Goal: Information Seeking & Learning: Check status

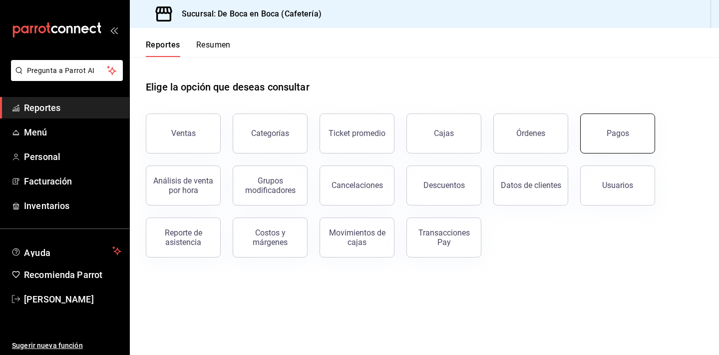
click at [638, 138] on button "Pagos" at bounding box center [617, 133] width 75 height 40
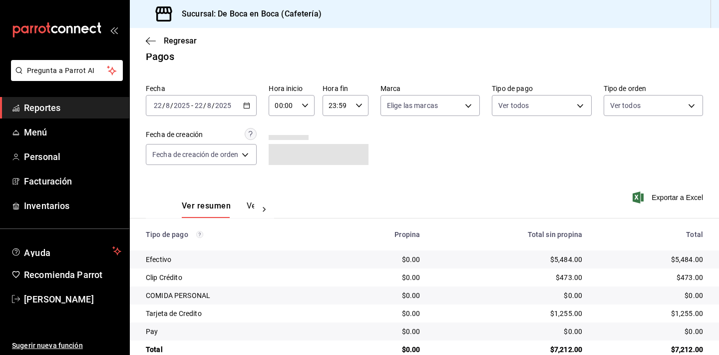
scroll to position [14, 0]
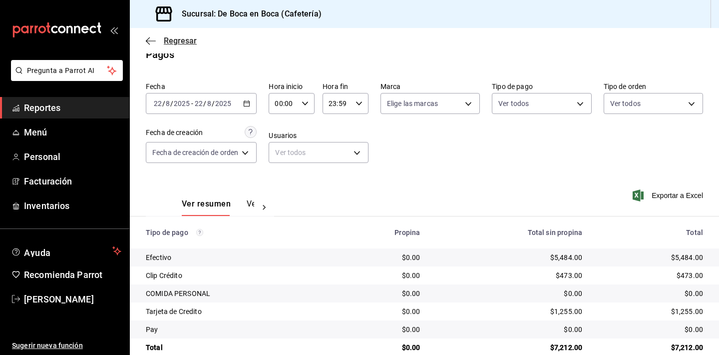
click at [184, 38] on span "Regresar" at bounding box center [180, 40] width 33 height 9
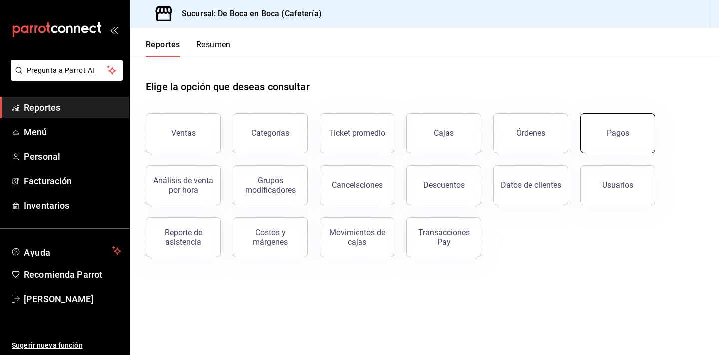
click at [603, 126] on button "Pagos" at bounding box center [617, 133] width 75 height 40
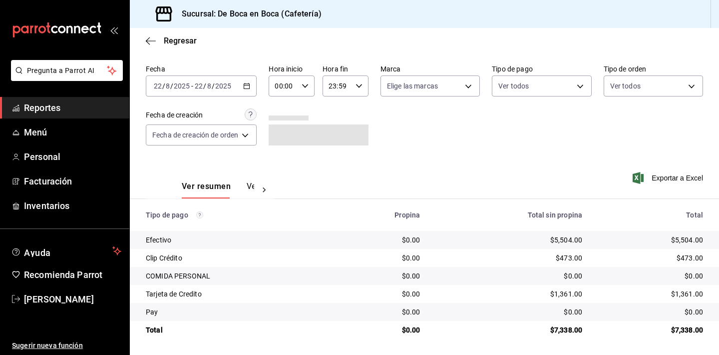
scroll to position [32, 0]
click at [187, 40] on span "Regresar" at bounding box center [180, 40] width 33 height 9
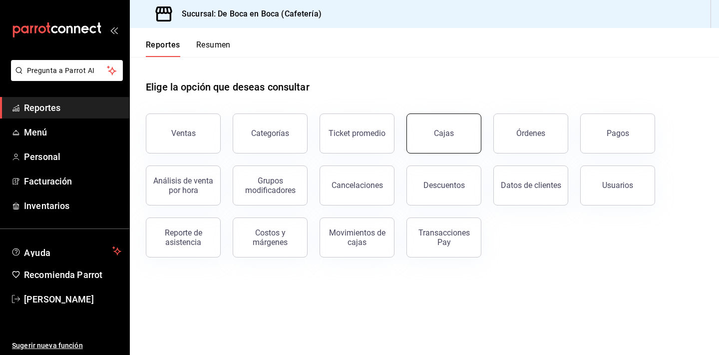
click at [420, 132] on button "Cajas" at bounding box center [443, 133] width 75 height 40
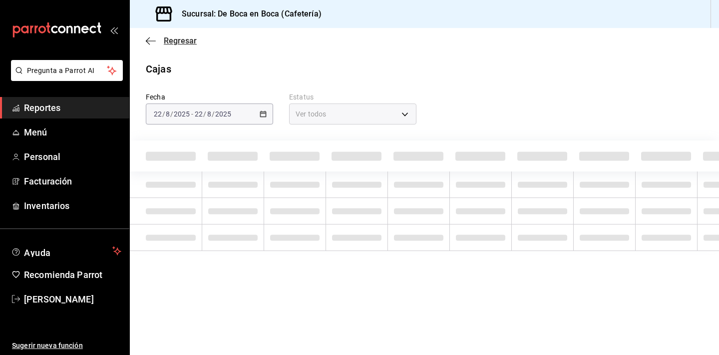
click at [167, 39] on span "Regresar" at bounding box center [180, 40] width 33 height 9
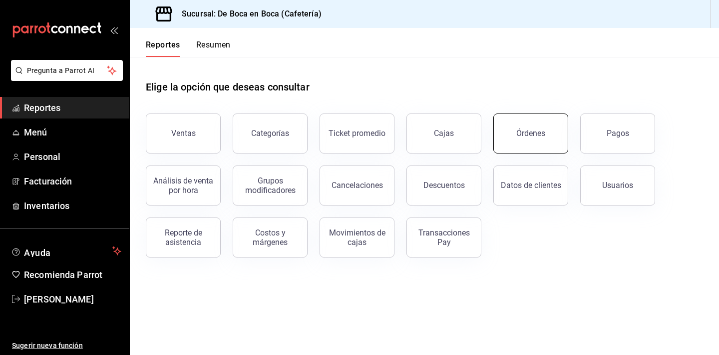
click at [523, 130] on div "Órdenes" at bounding box center [530, 132] width 29 height 9
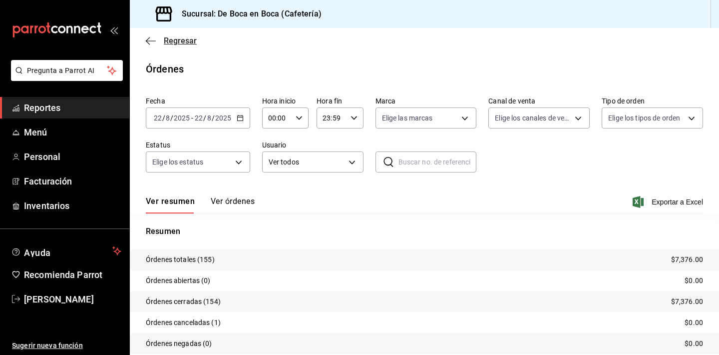
click at [185, 40] on span "Regresar" at bounding box center [180, 40] width 33 height 9
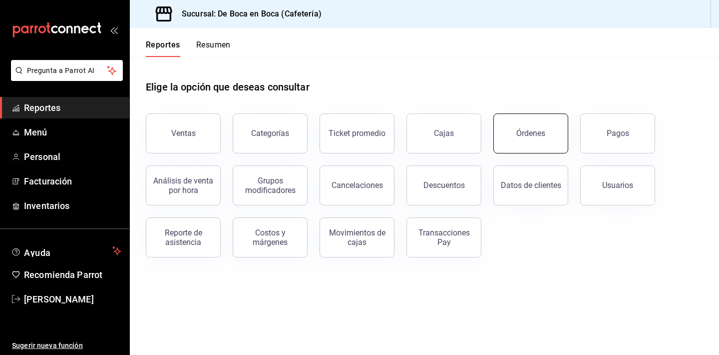
click at [526, 120] on button "Órdenes" at bounding box center [530, 133] width 75 height 40
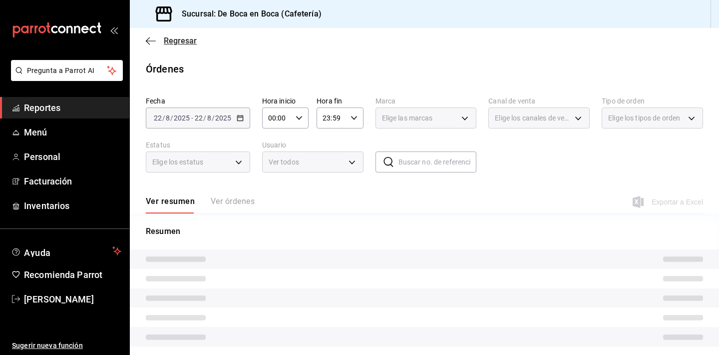
click at [178, 39] on span "Regresar" at bounding box center [180, 40] width 33 height 9
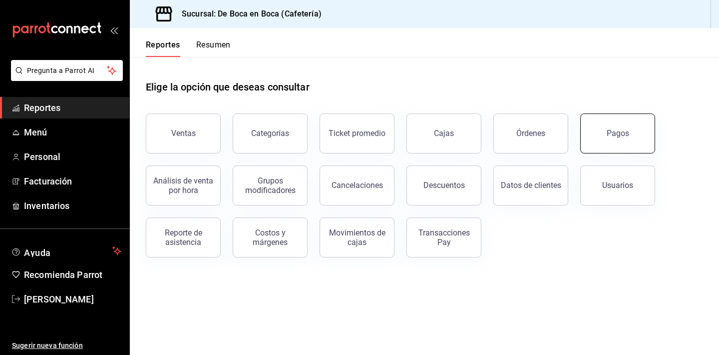
click at [631, 129] on button "Pagos" at bounding box center [617, 133] width 75 height 40
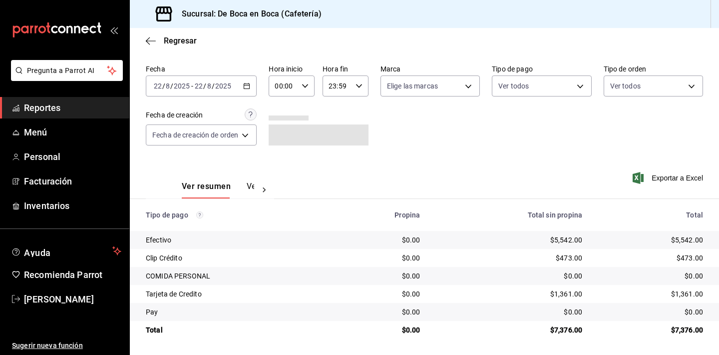
scroll to position [32, 0]
click at [182, 41] on span "Regresar" at bounding box center [180, 40] width 33 height 9
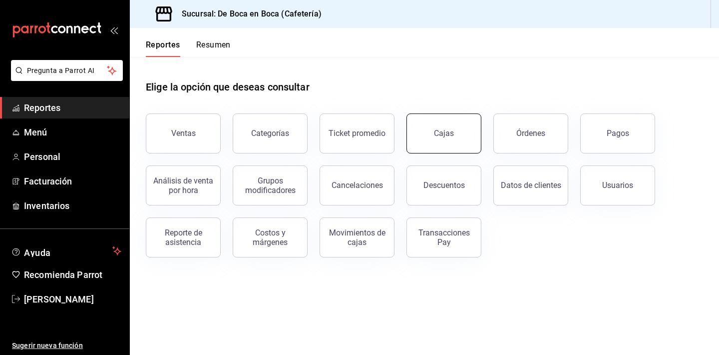
click at [423, 137] on button "Cajas" at bounding box center [443, 133] width 75 height 40
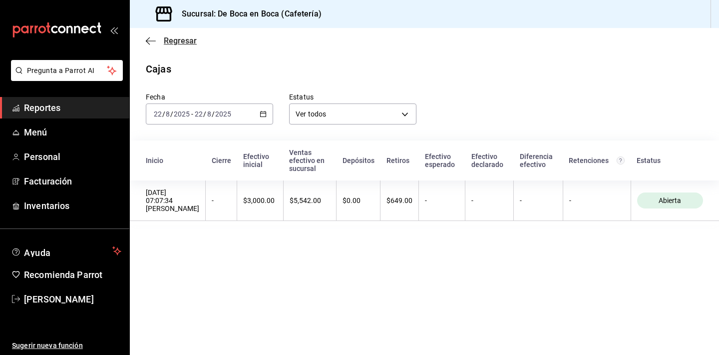
click at [171, 40] on span "Regresar" at bounding box center [180, 40] width 33 height 9
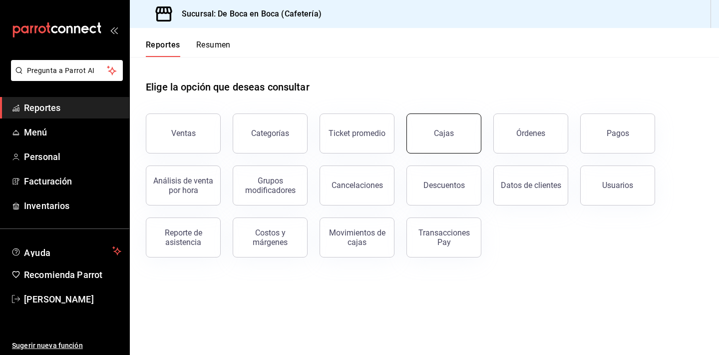
click at [467, 140] on button "Cajas" at bounding box center [443, 133] width 75 height 40
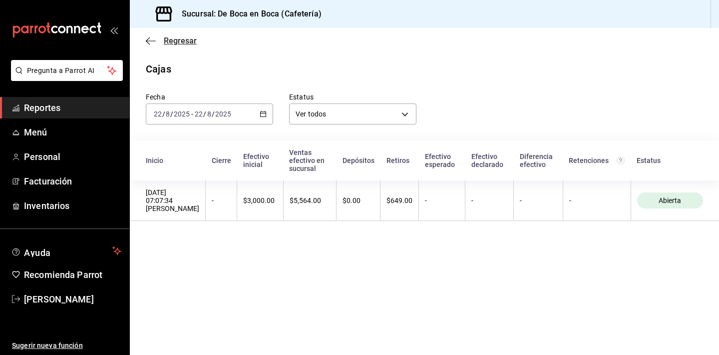
click at [184, 36] on span "Regresar" at bounding box center [180, 40] width 33 height 9
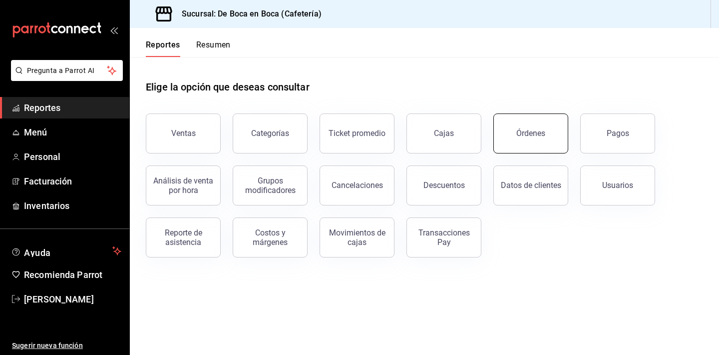
click at [535, 126] on button "Órdenes" at bounding box center [530, 133] width 75 height 40
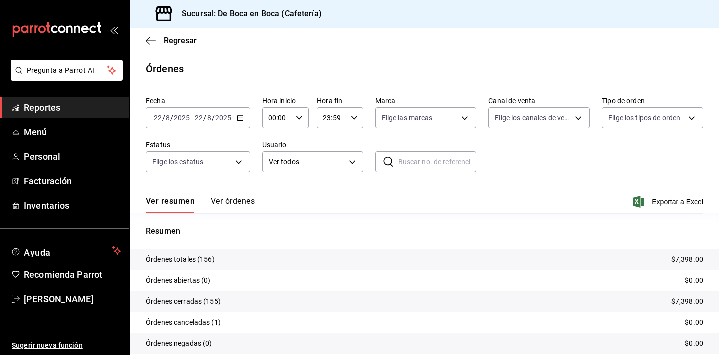
click at [188, 46] on div "Regresar" at bounding box center [424, 40] width 589 height 25
click at [188, 41] on span "Regresar" at bounding box center [180, 40] width 33 height 9
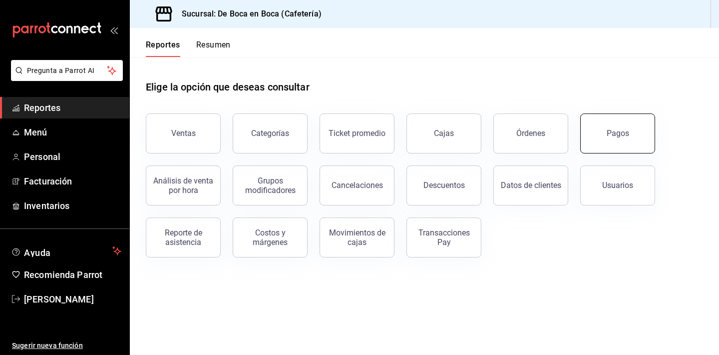
click at [616, 140] on button "Pagos" at bounding box center [617, 133] width 75 height 40
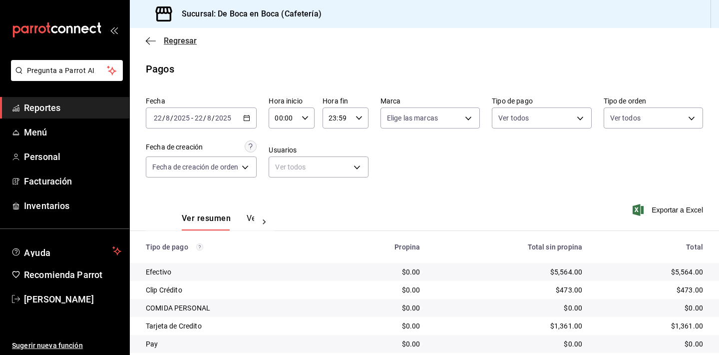
click at [181, 41] on span "Regresar" at bounding box center [180, 40] width 33 height 9
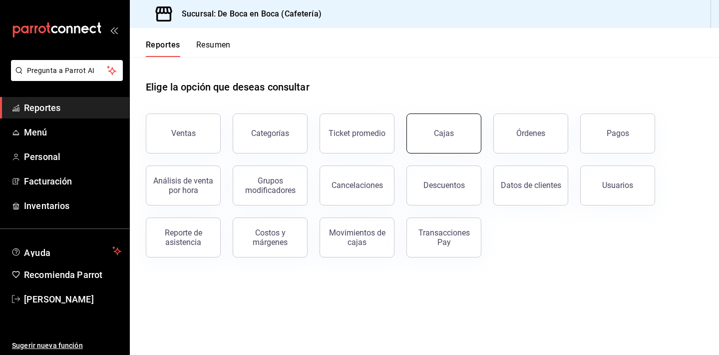
click at [427, 140] on button "Cajas" at bounding box center [443, 133] width 75 height 40
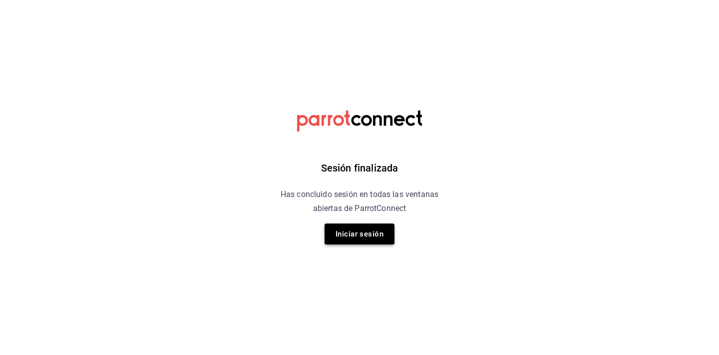
click at [375, 235] on button "Iniciar sesión" at bounding box center [360, 233] width 70 height 21
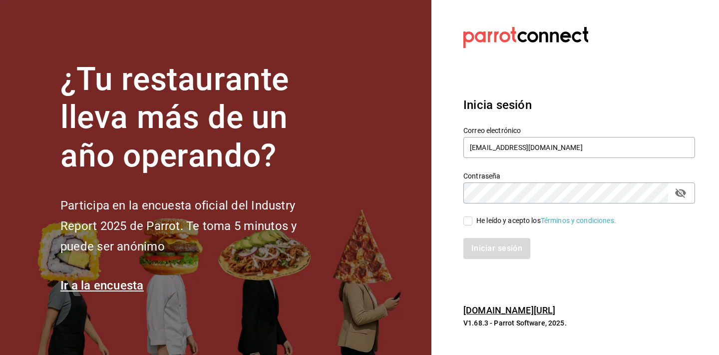
type input "GERENTE.ESCA.TEPEPAN@DEBOCAENBOCA.NET"
click at [678, 199] on button "passwordField" at bounding box center [680, 192] width 17 height 17
click at [494, 221] on div "He leído y acepto los Términos y condiciones." at bounding box center [546, 220] width 140 height 10
click at [472, 221] on input "He leído y acepto los Términos y condiciones." at bounding box center [467, 220] width 9 height 9
checkbox input "true"
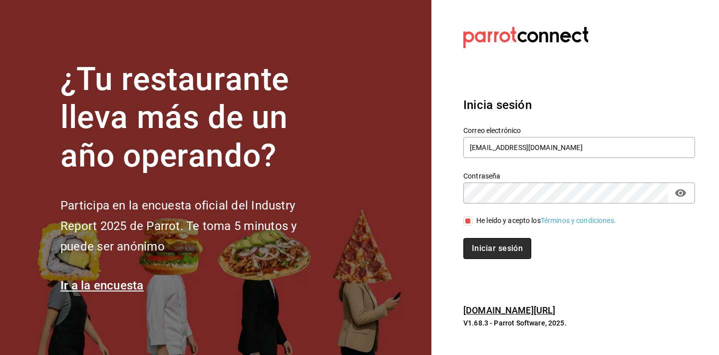
click at [493, 243] on button "Iniciar sesión" at bounding box center [497, 248] width 68 height 21
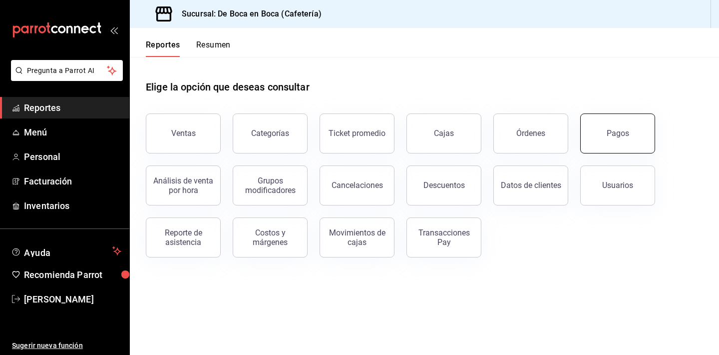
click at [621, 147] on button "Pagos" at bounding box center [617, 133] width 75 height 40
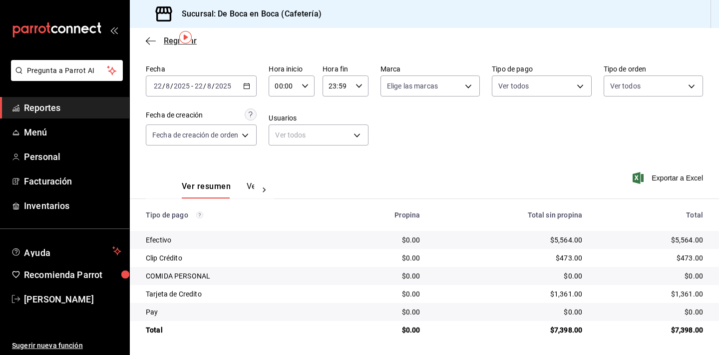
click at [168, 41] on span "Regresar" at bounding box center [180, 40] width 33 height 9
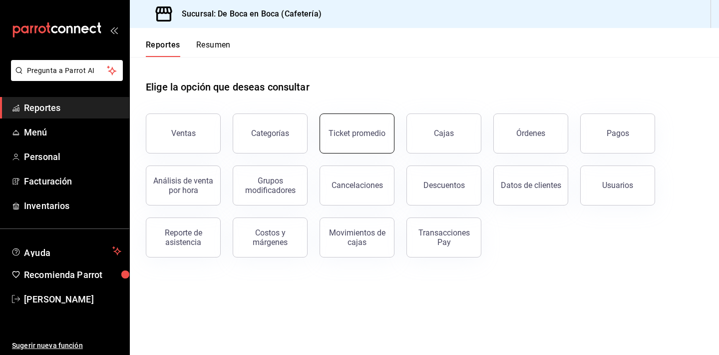
click at [372, 132] on div "Ticket promedio" at bounding box center [357, 132] width 57 height 9
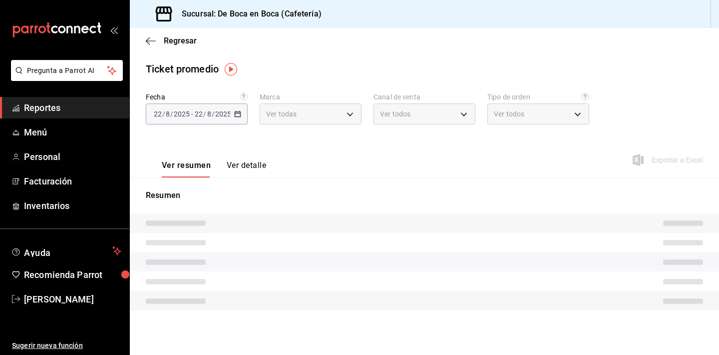
type input "4eab8db2-e1dc-4fb3-9b1f-7fa82010a4f3"
type input "PARROT,UBER_EATS,RAPPI,DIDI_FOOD,ONLINE"
type input "61aa6ed0-89e8-4ade-ab8f-9d5a6c3a5d55,64c7675a-ad12-4e92-a92e-381dad39d6f0,EXTER…"
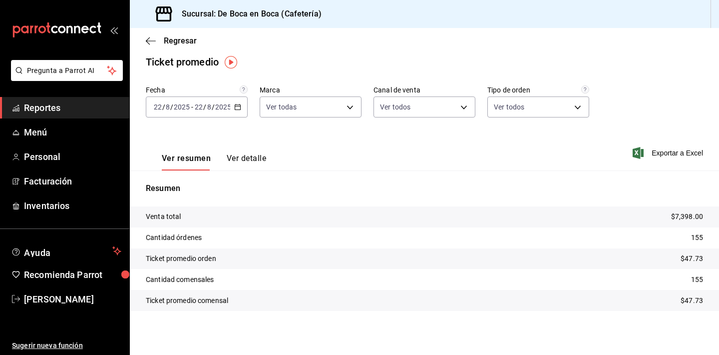
scroll to position [7, 0]
click at [179, 39] on span "Regresar" at bounding box center [180, 40] width 33 height 9
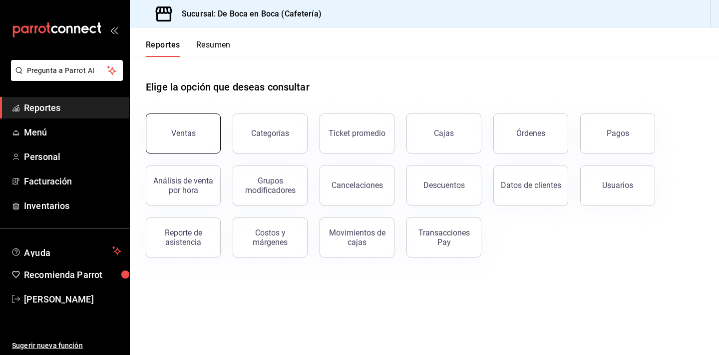
click at [193, 128] on button "Ventas" at bounding box center [183, 133] width 75 height 40
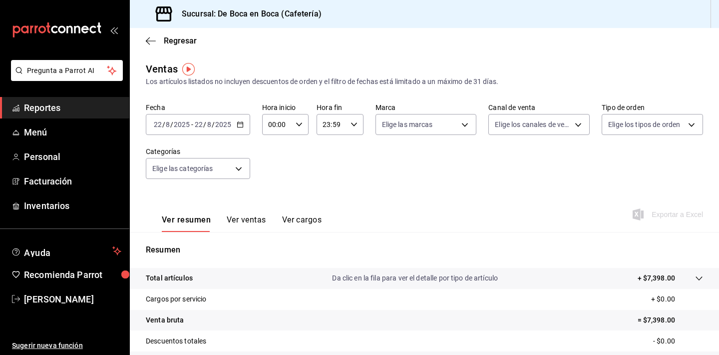
click at [254, 226] on button "Ver ventas" at bounding box center [246, 223] width 39 height 17
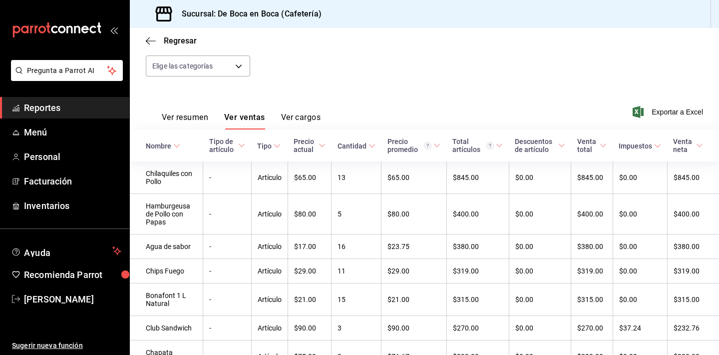
click at [363, 147] on div "Cantidad" at bounding box center [352, 146] width 29 height 8
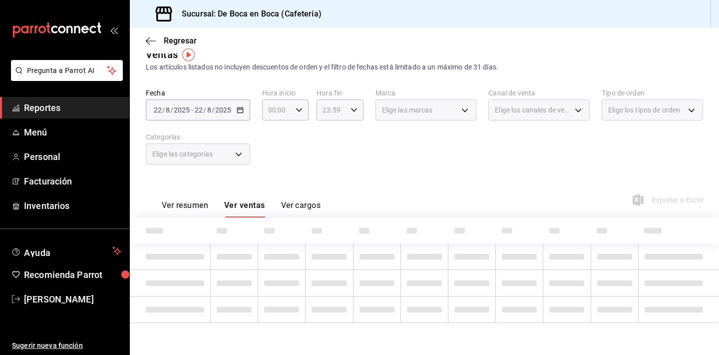
scroll to position [14, 0]
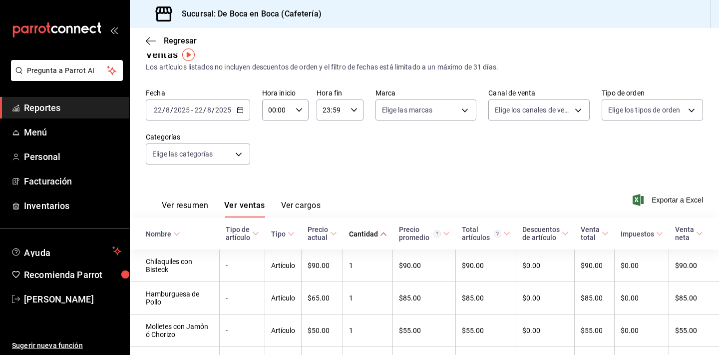
click at [362, 231] on div "Cantidad" at bounding box center [363, 234] width 29 height 8
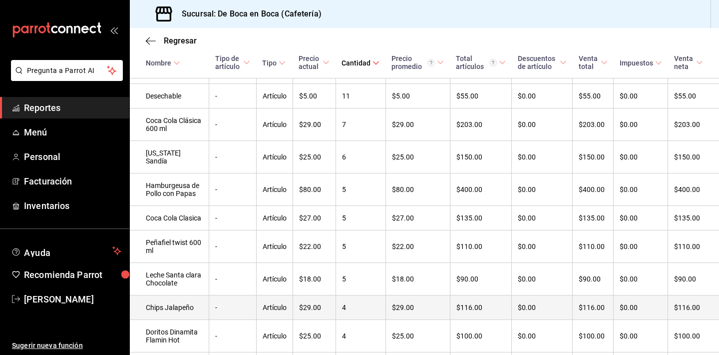
scroll to position [338, 0]
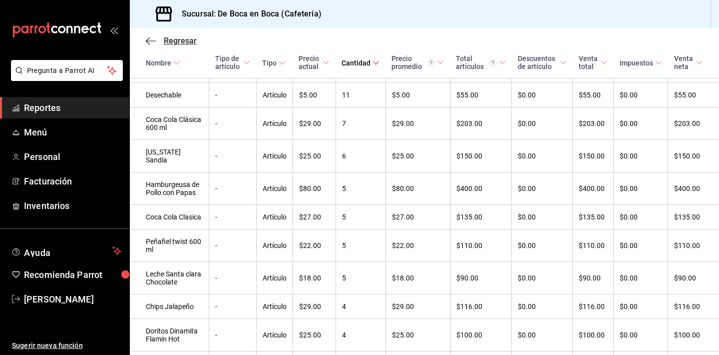
click at [175, 41] on span "Regresar" at bounding box center [180, 40] width 33 height 9
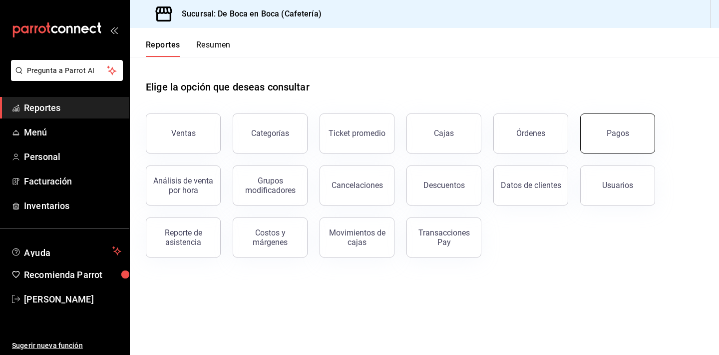
click at [612, 140] on button "Pagos" at bounding box center [617, 133] width 75 height 40
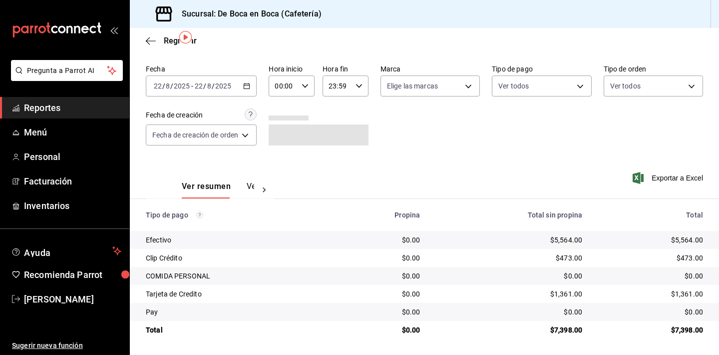
scroll to position [32, 0]
click at [168, 41] on span "Regresar" at bounding box center [180, 40] width 33 height 9
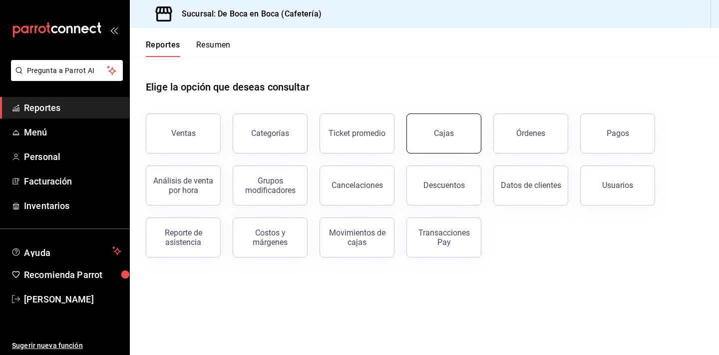
click at [439, 143] on button "Cajas" at bounding box center [443, 133] width 75 height 40
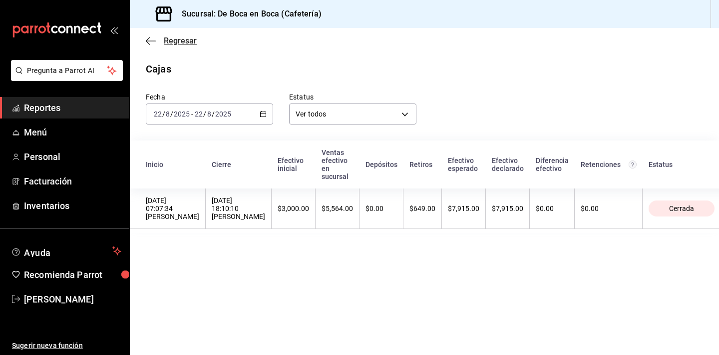
click at [185, 41] on span "Regresar" at bounding box center [180, 40] width 33 height 9
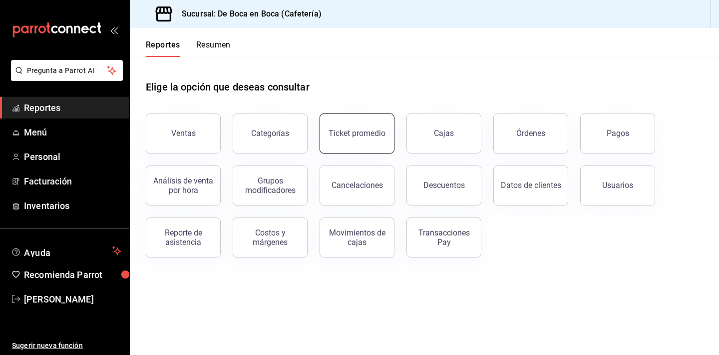
click at [368, 127] on button "Ticket promedio" at bounding box center [357, 133] width 75 height 40
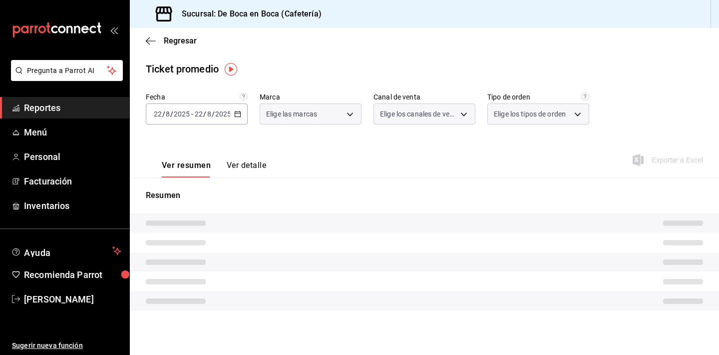
type input "4eab8db2-e1dc-4fb3-9b1f-7fa82010a4f3"
type input "PARROT,UBER_EATS,RAPPI,DIDI_FOOD,ONLINE"
type input "61aa6ed0-89e8-4ade-ab8f-9d5a6c3a5d55,64c7675a-ad12-4e92-a92e-381dad39d6f0,EXTER…"
